Goal: Book appointment/travel/reservation

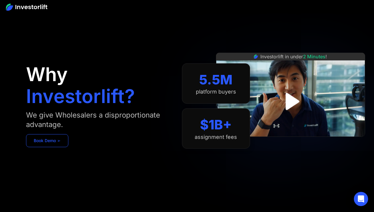
click at [57, 141] on link "Book Demo ➢" at bounding box center [47, 140] width 42 height 13
click at [64, 142] on link "Book Demo ➢" at bounding box center [47, 140] width 42 height 13
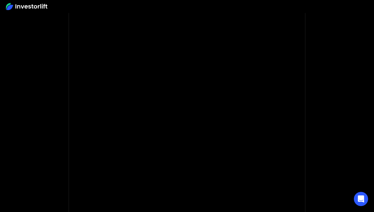
scroll to position [76, 0]
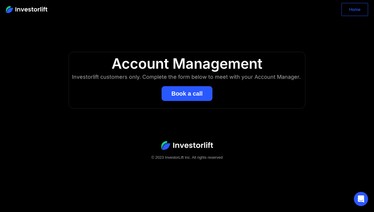
click at [345, 12] on link "Home" at bounding box center [355, 9] width 27 height 13
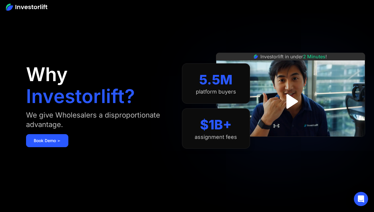
click at [31, 7] on img at bounding box center [26, 7] width 41 height 7
click at [26, 10] on img at bounding box center [26, 7] width 41 height 7
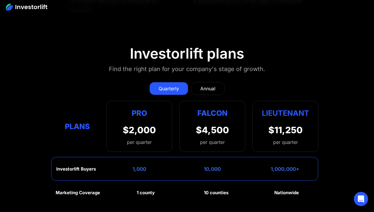
scroll to position [2542, 0]
